Goal: Task Accomplishment & Management: Use online tool/utility

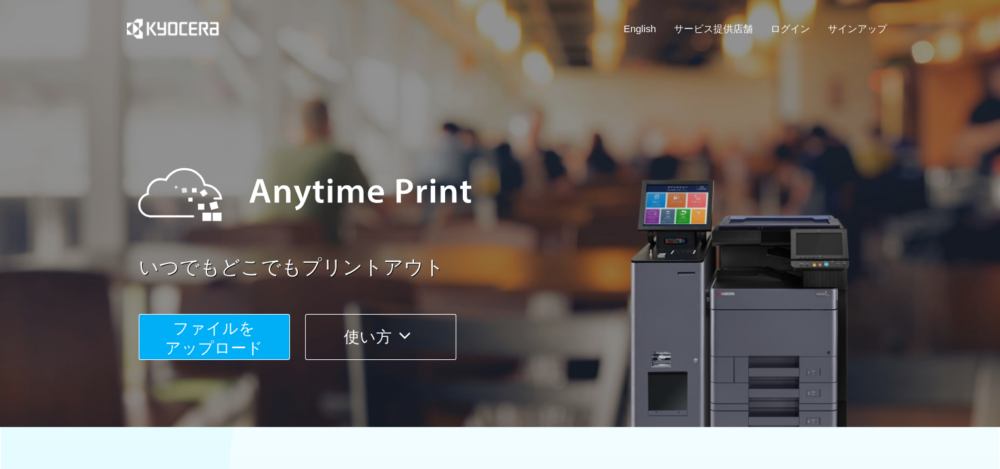
click at [247, 339] on span "ファイルを ​​アップロード" at bounding box center [214, 338] width 98 height 37
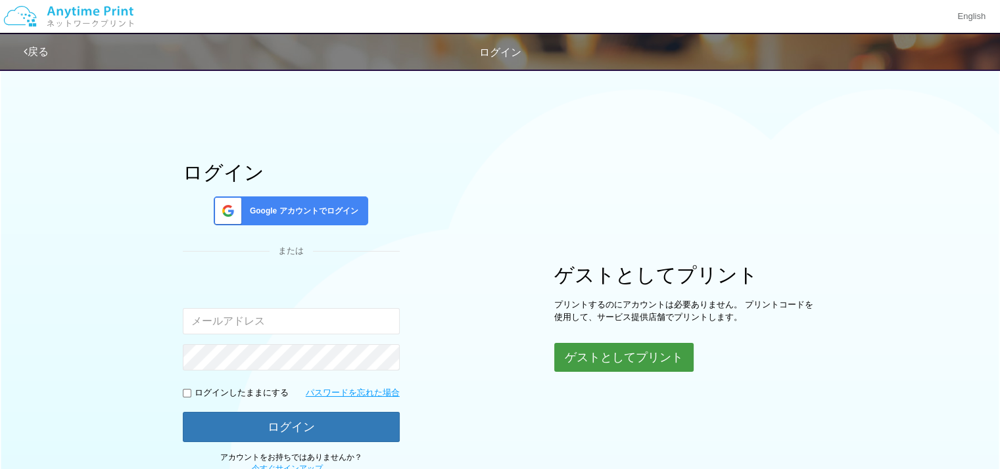
click at [618, 351] on button "ゲストとしてプリント" at bounding box center [623, 357] width 139 height 29
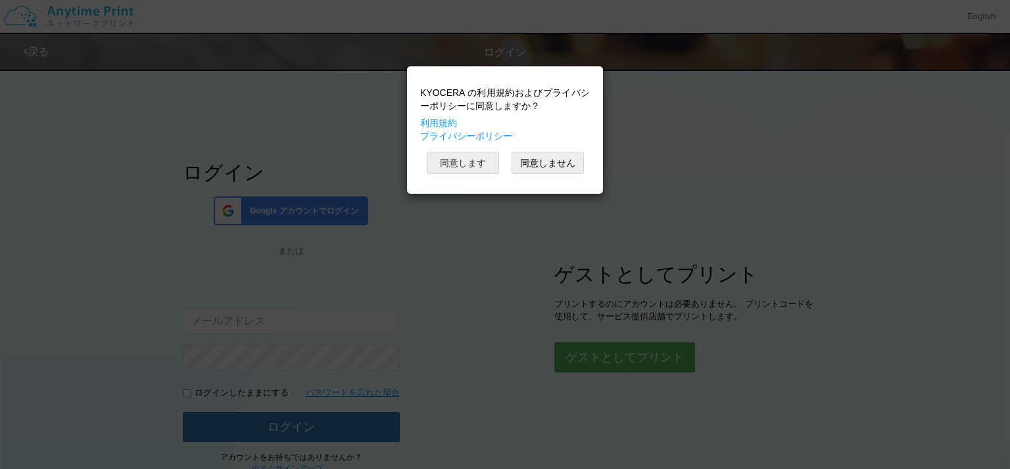
click at [456, 158] on button "同意します" at bounding box center [463, 163] width 72 height 22
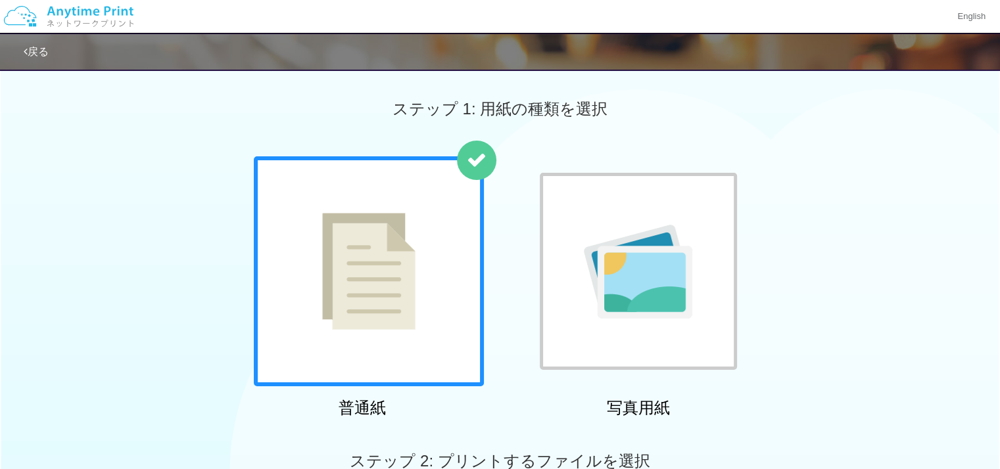
click at [386, 323] on div at bounding box center [369, 271] width 230 height 230
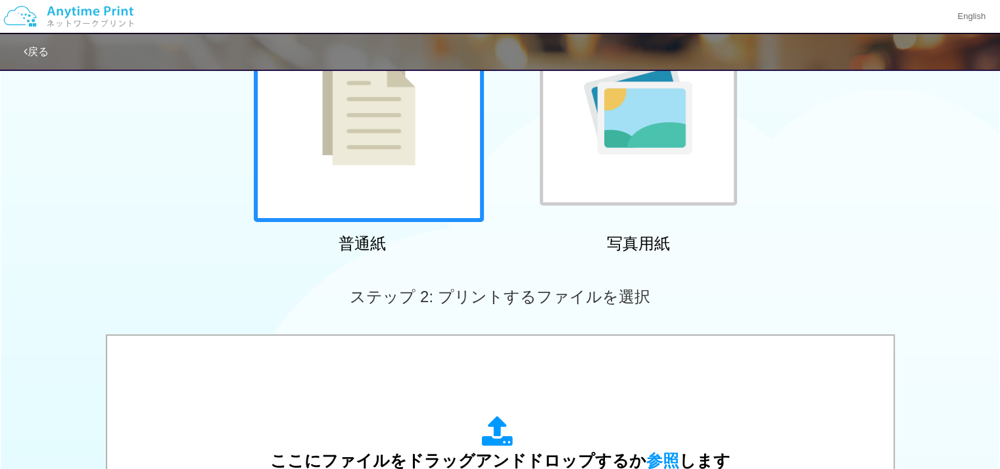
scroll to position [329, 0]
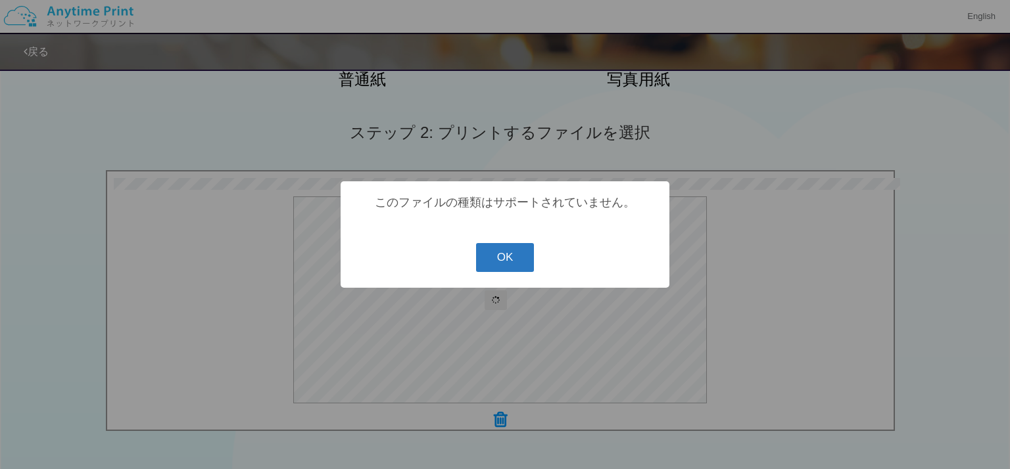
click at [503, 270] on button "OK" at bounding box center [505, 257] width 59 height 29
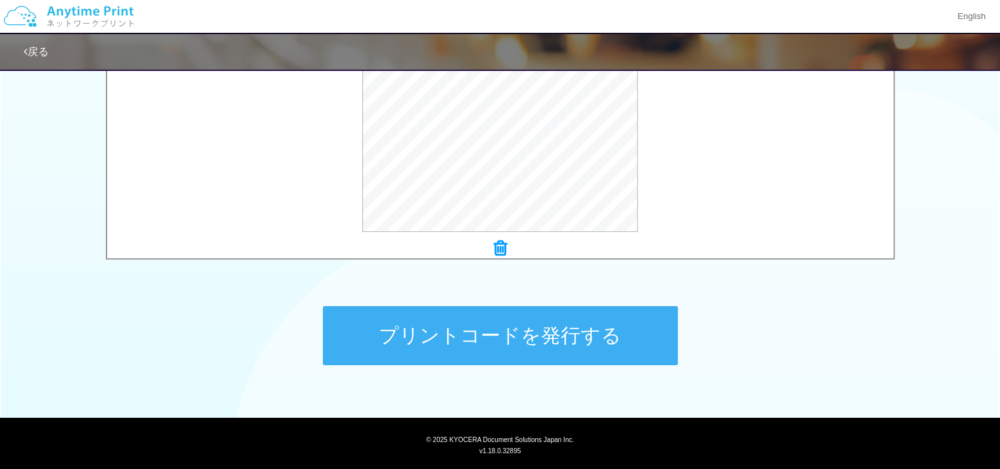
scroll to position [531, 0]
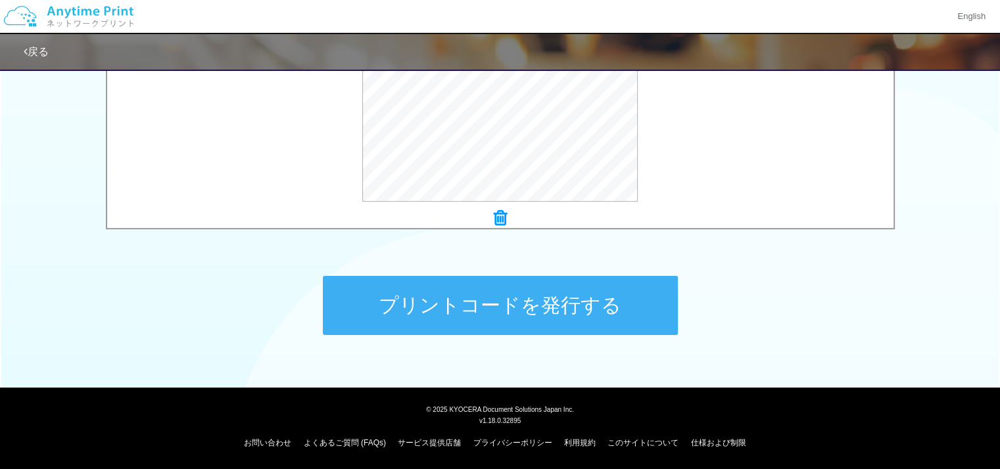
click at [621, 288] on button "プリントコードを発行する" at bounding box center [500, 305] width 355 height 59
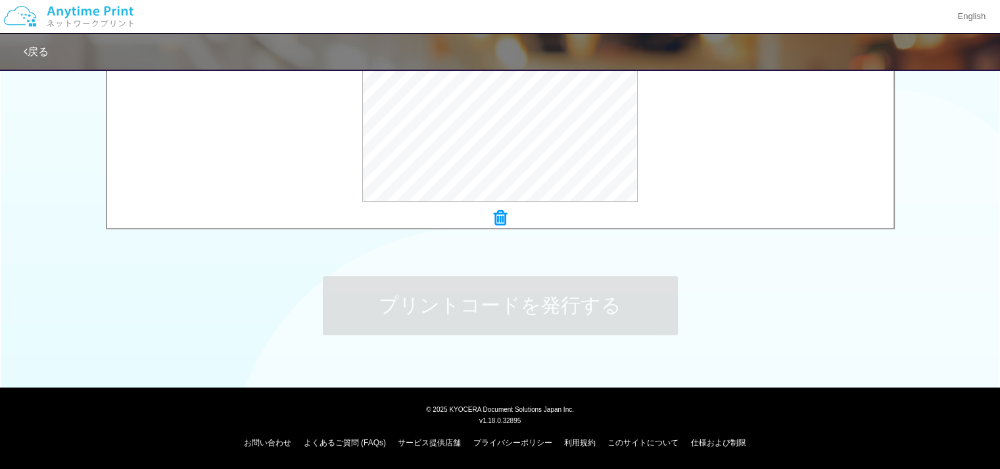
scroll to position [0, 0]
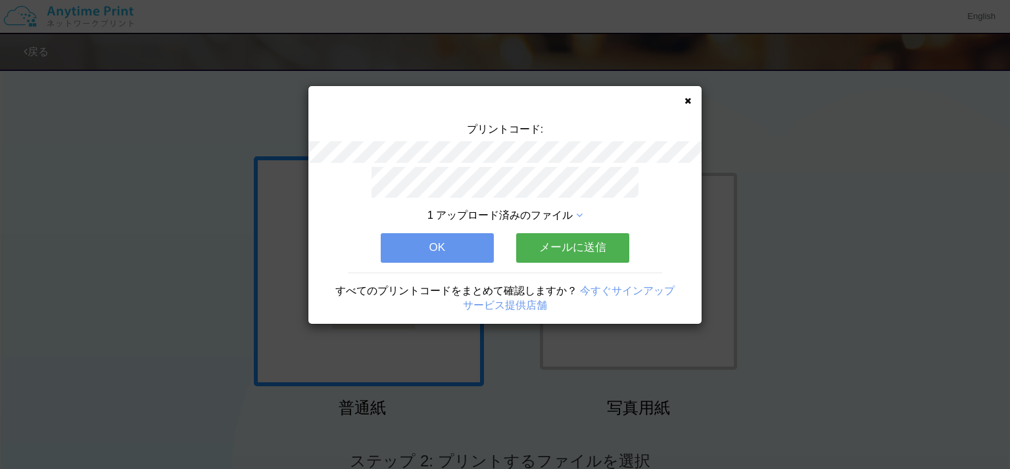
click at [466, 244] on button "OK" at bounding box center [437, 247] width 113 height 29
